Goal: Check status: Check status

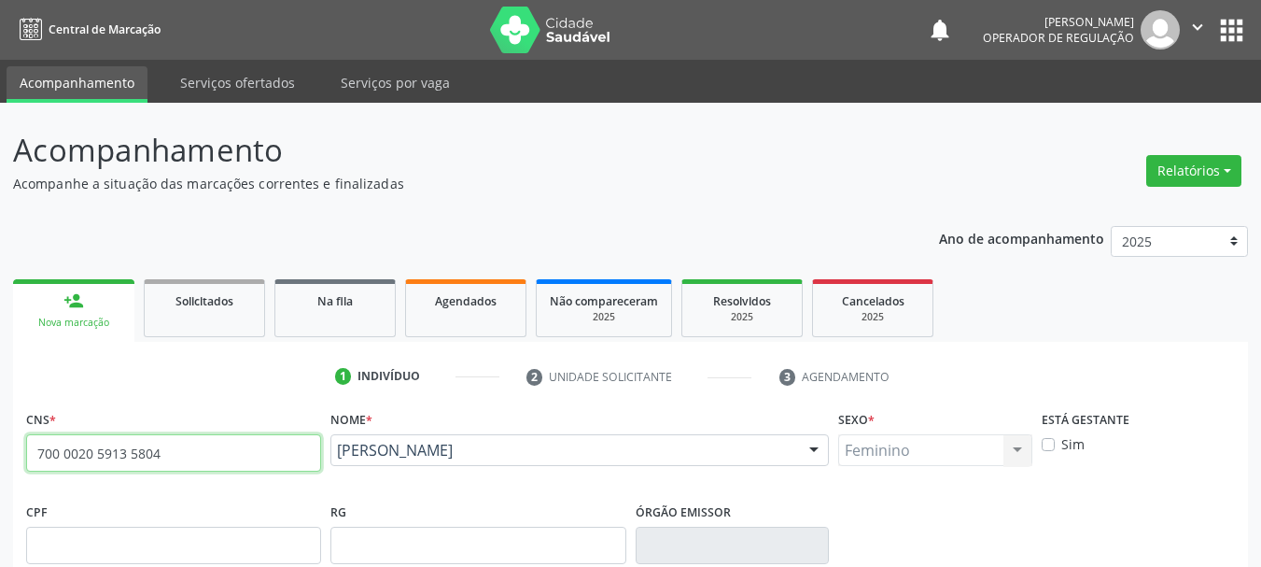
drag, startPoint x: 173, startPoint y: 450, endPoint x: 2, endPoint y: 452, distance: 170.8
click at [2, 452] on div "Acompanhamento Acompanhe a situação das marcações correntes e finalizadas Relat…" at bounding box center [630, 557] width 1261 height 909
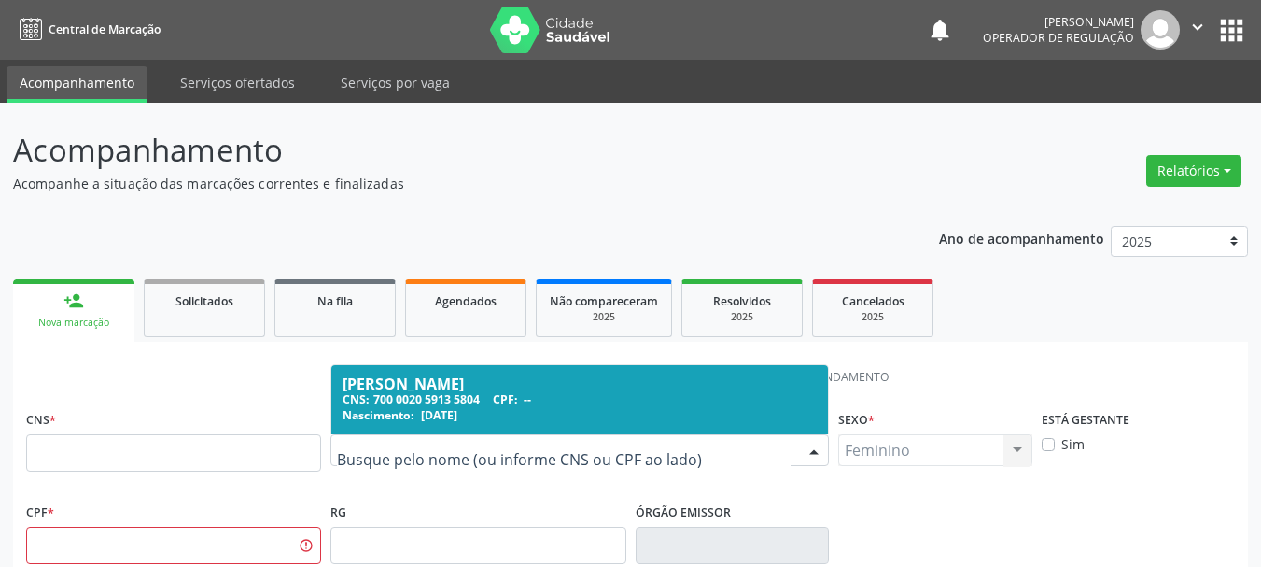
drag, startPoint x: 527, startPoint y: 447, endPoint x: 313, endPoint y: 422, distance: 216.2
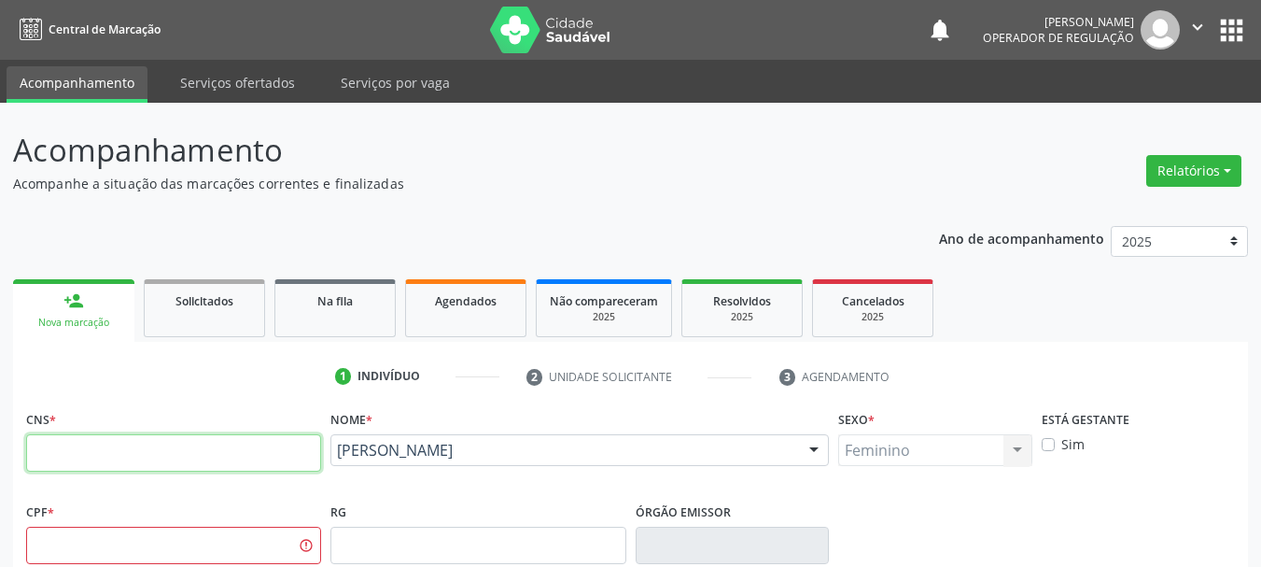
click at [287, 437] on input "text" at bounding box center [173, 452] width 295 height 37
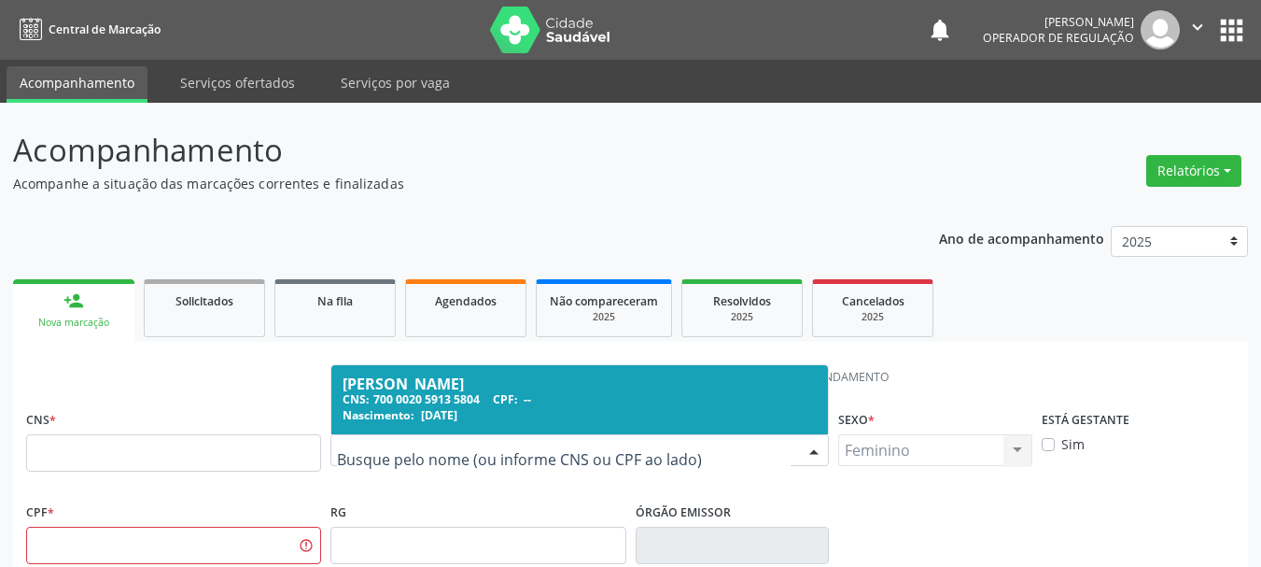
drag, startPoint x: 517, startPoint y: 454, endPoint x: 385, endPoint y: 440, distance: 133.3
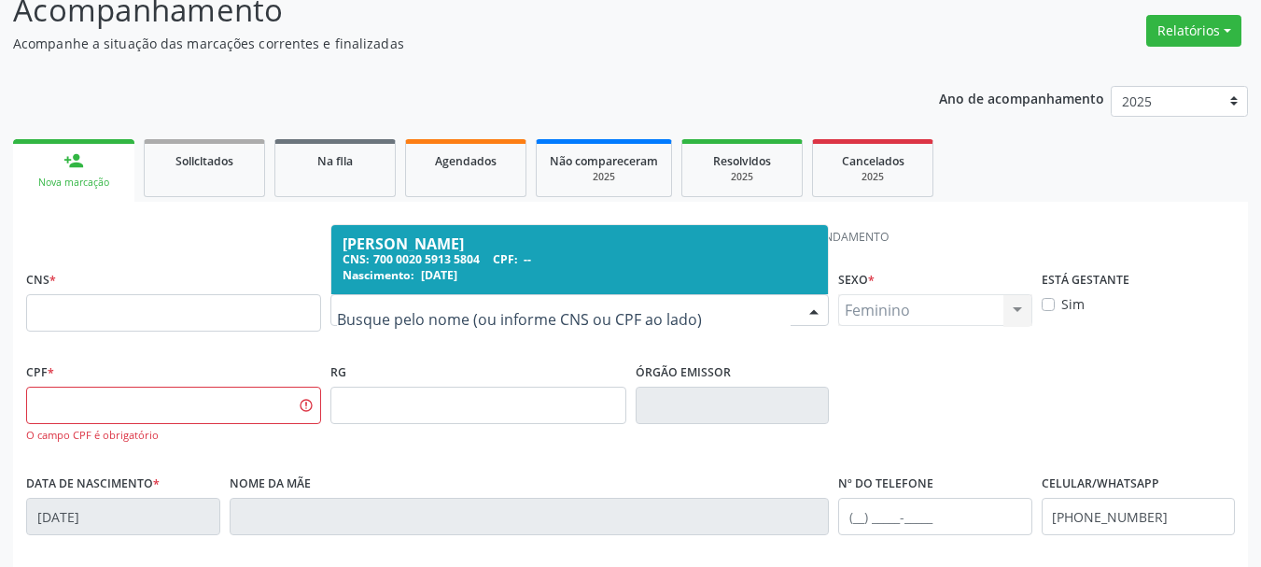
scroll to position [373, 0]
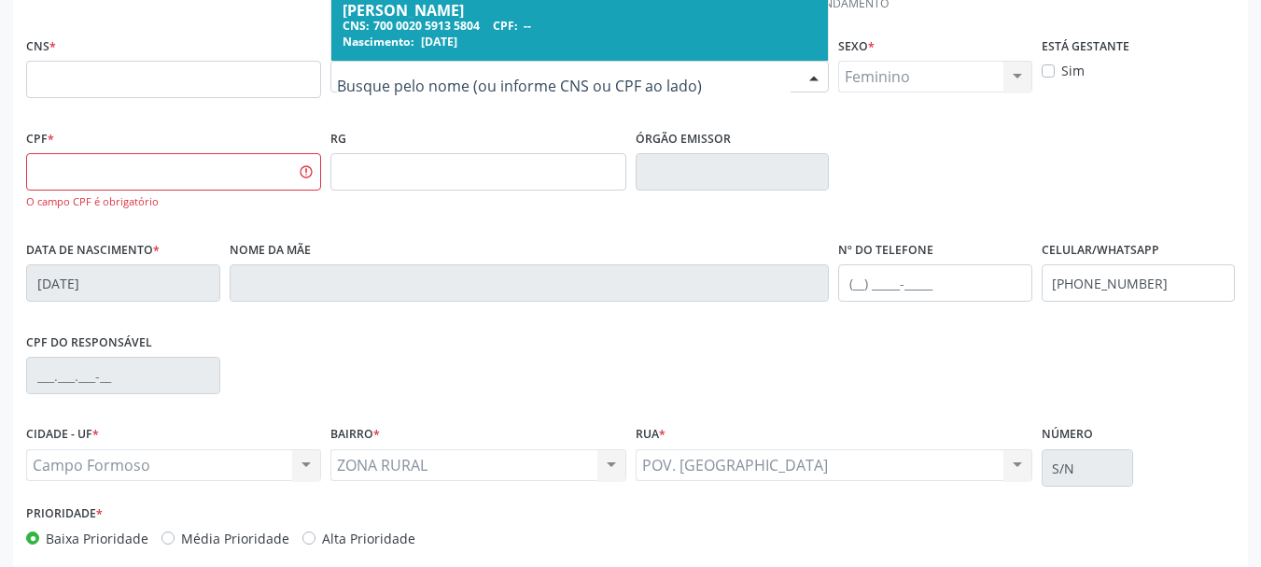
click at [496, 326] on div "Nome da mãe" at bounding box center [530, 281] width 610 height 92
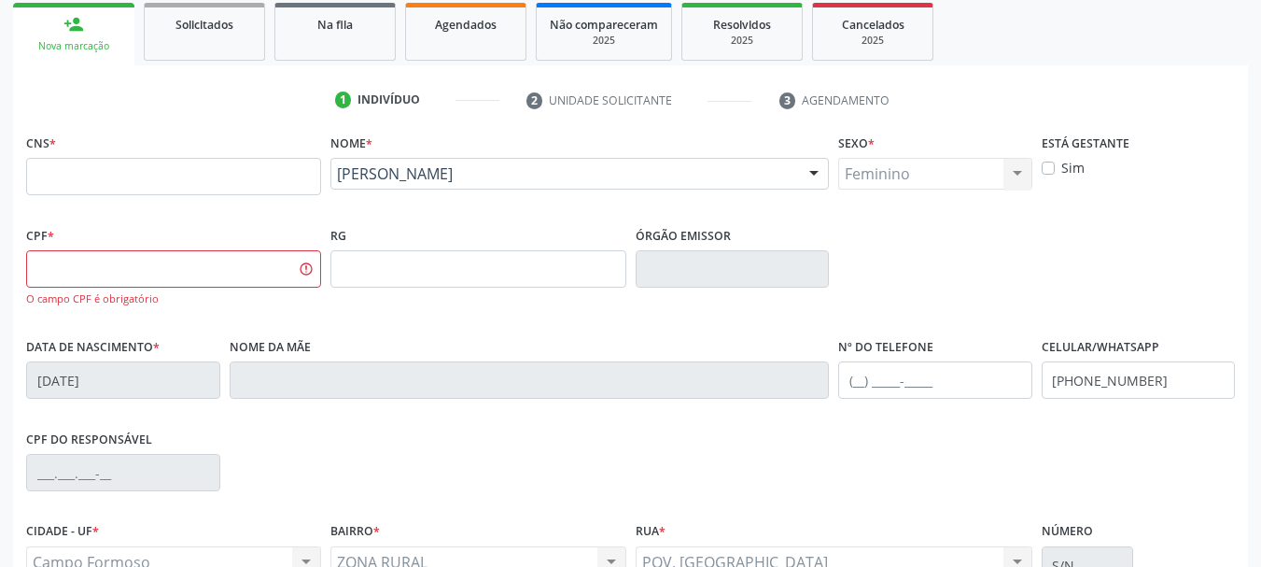
scroll to position [93, 0]
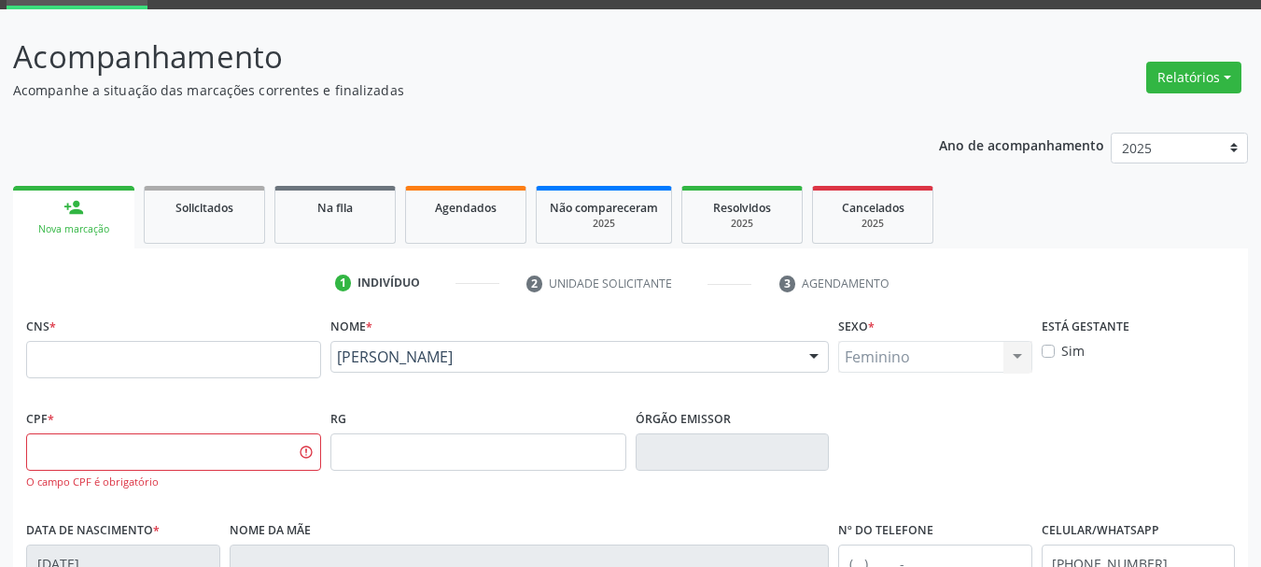
click at [77, 203] on div "person_add" at bounding box center [73, 207] width 21 height 21
click at [91, 219] on link "person_add Nova marcação" at bounding box center [73, 217] width 121 height 63
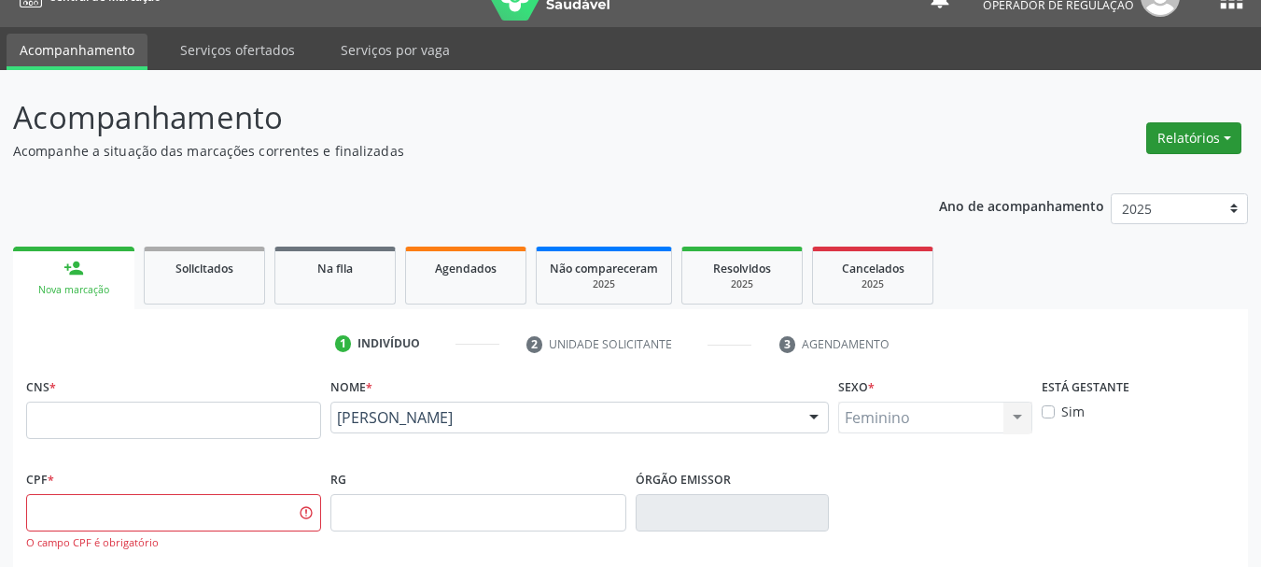
scroll to position [0, 0]
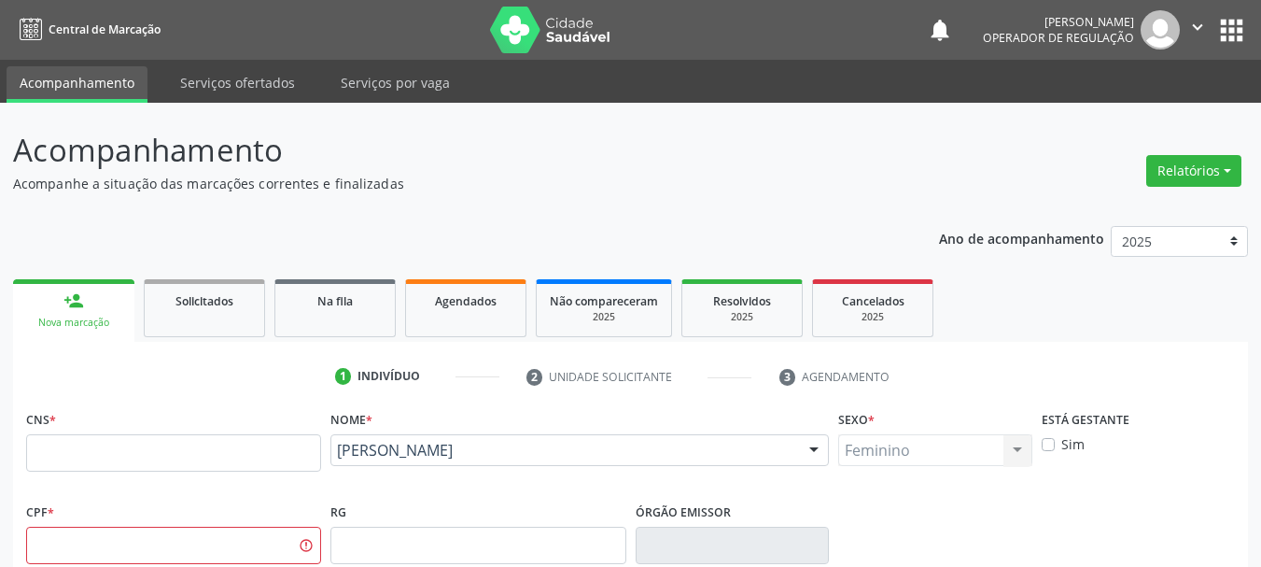
click at [1205, 17] on icon "" at bounding box center [1197, 27] width 21 height 21
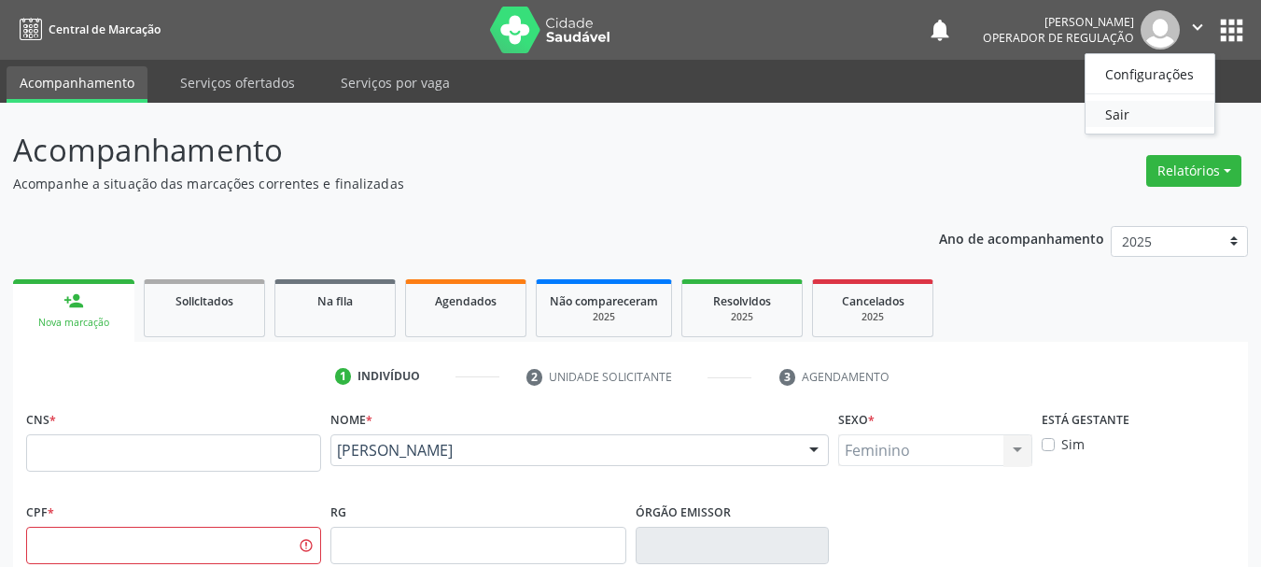
click at [1139, 109] on link "Sair" at bounding box center [1150, 114] width 129 height 26
